Goal: Navigation & Orientation: Find specific page/section

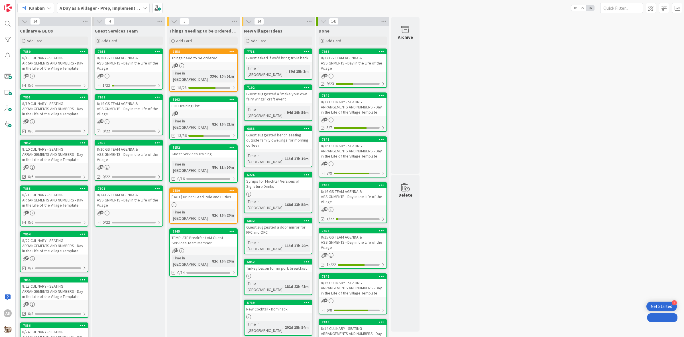
drag, startPoint x: 0, startPoint y: 0, endPoint x: 219, endPoint y: 66, distance: 228.3
click at [219, 66] on div "4" at bounding box center [203, 65] width 67 height 5
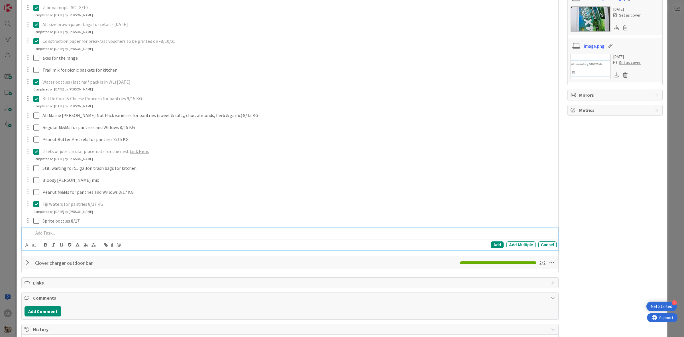
click at [55, 232] on p at bounding box center [293, 233] width 521 height 7
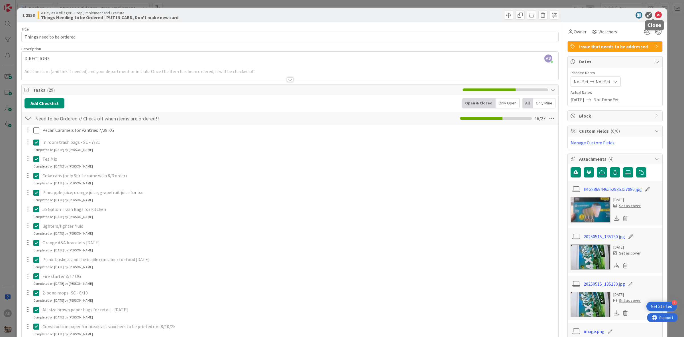
click at [655, 17] on icon at bounding box center [658, 15] width 7 height 7
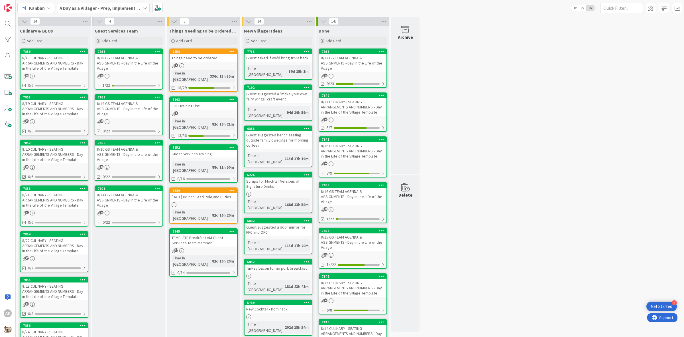
click at [58, 150] on div "8/20 CULINARY - SEATING ARRANGEMENTS AND NUMBERS - Day in the Life of the Villa…" at bounding box center [54, 154] width 67 height 18
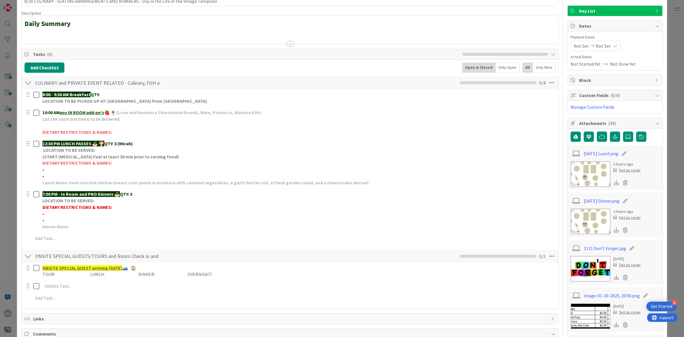
click at [589, 165] on img at bounding box center [591, 174] width 40 height 26
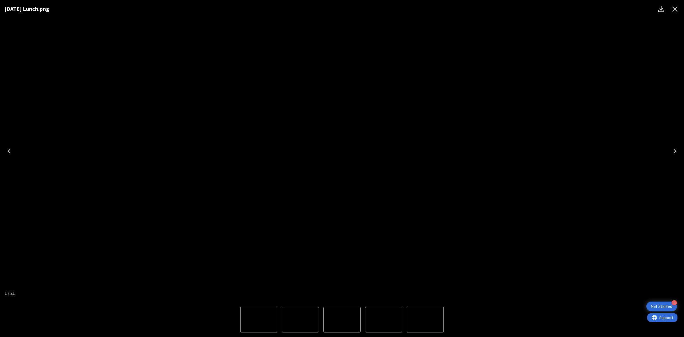
click at [680, 7] on button "Close" at bounding box center [675, 9] width 14 height 14
